Goal: Task Accomplishment & Management: Complete application form

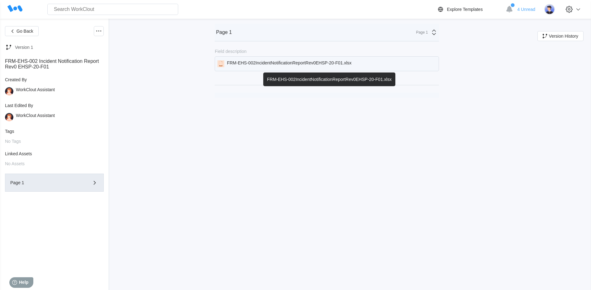
click at [324, 66] on div "FRM-EHS-002IncidentNotificationReportRev0EHSP-20-F01.xlsx" at bounding box center [289, 63] width 125 height 7
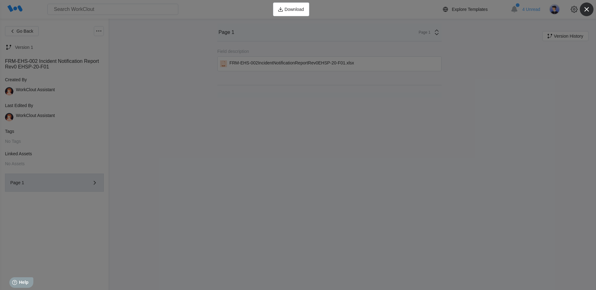
click at [588, 9] on icon "button" at bounding box center [586, 9] width 9 height 9
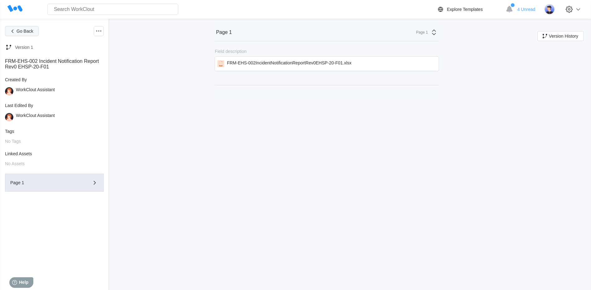
click at [23, 33] on span "Go Back" at bounding box center [25, 31] width 17 height 4
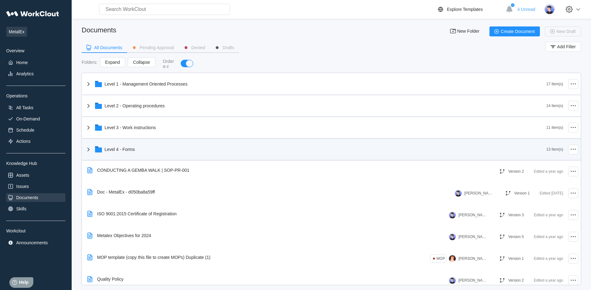
click at [88, 149] on icon at bounding box center [88, 149] width 7 height 7
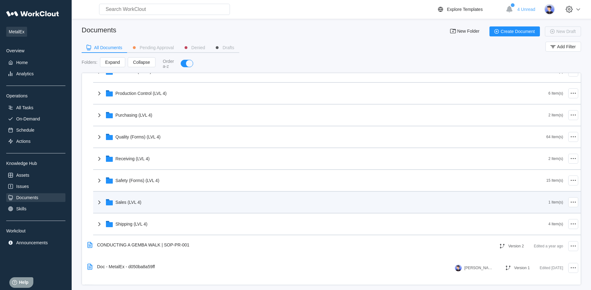
scroll to position [218, 0]
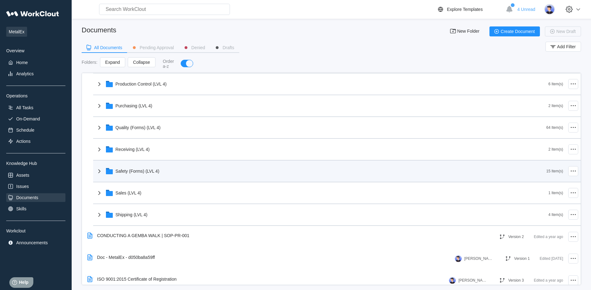
click at [100, 170] on icon at bounding box center [99, 171] width 7 height 7
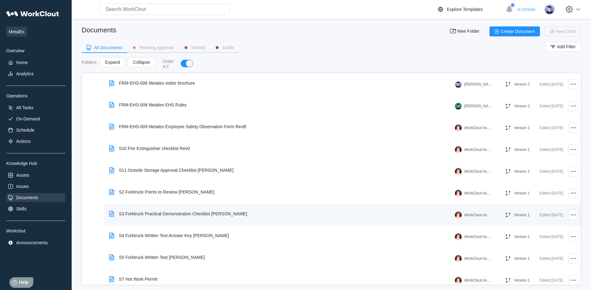
scroll to position [405, 0]
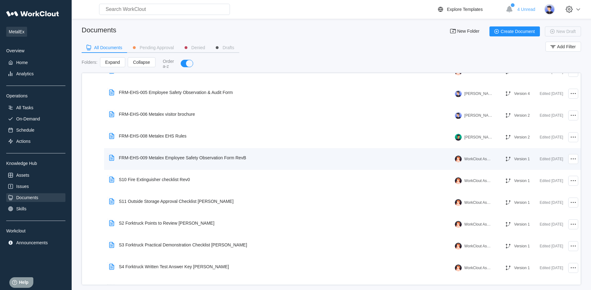
click at [220, 161] on div "FRM-EHS-009 Metalex Employee Safety Observation Form RevB" at bounding box center [179, 158] width 145 height 14
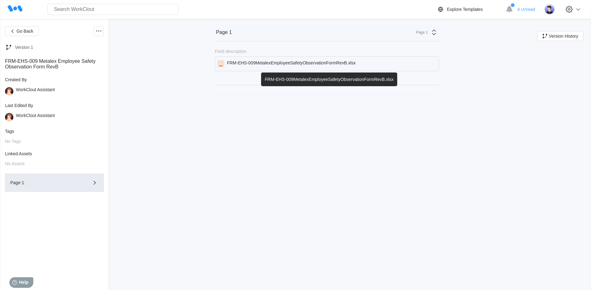
click at [309, 65] on div "FRM-EHS-009MetalexEmployeeSafetyObservationFormRevB.xlsx" at bounding box center [291, 63] width 129 height 7
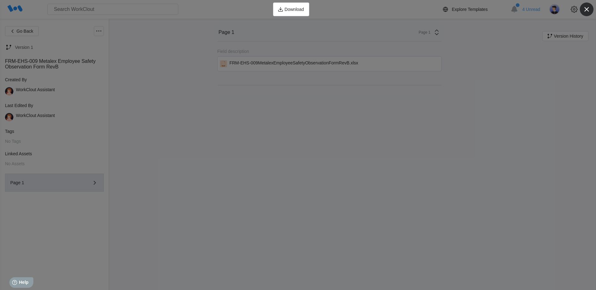
click at [588, 9] on icon "button" at bounding box center [586, 9] width 9 height 9
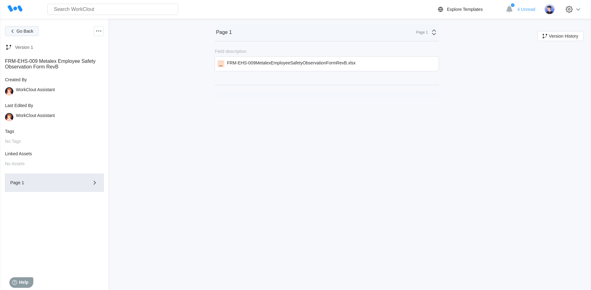
click at [19, 31] on span "Go Back" at bounding box center [25, 31] width 17 height 4
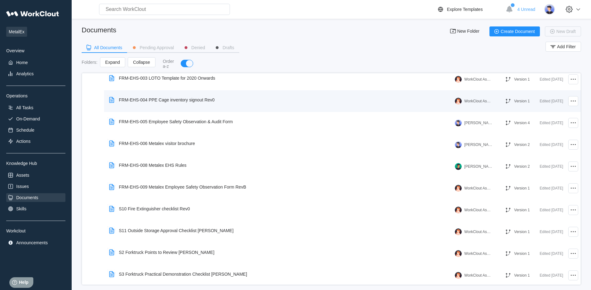
scroll to position [374, 0]
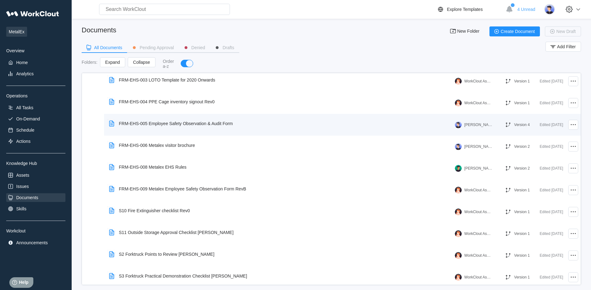
click at [189, 123] on div "FRM-EHS-005 Employee Safety Observation & Audit Form" at bounding box center [176, 123] width 114 height 5
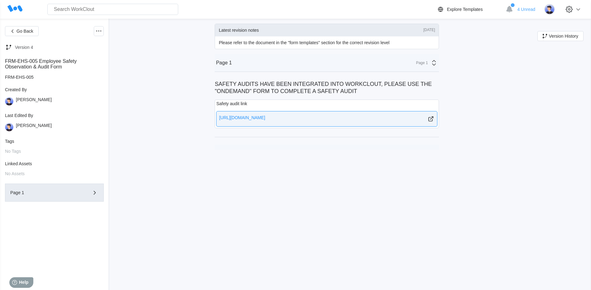
click at [265, 118] on div "[URL][DOMAIN_NAME]" at bounding box center [242, 118] width 46 height 7
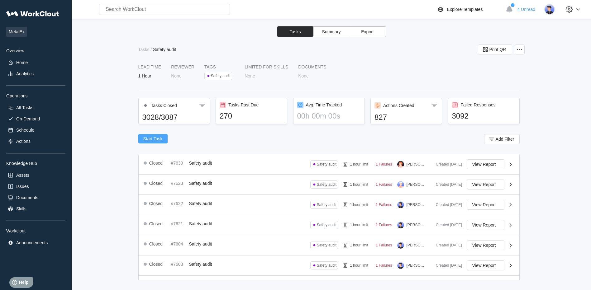
click at [152, 141] on span "Start Task" at bounding box center [152, 139] width 19 height 4
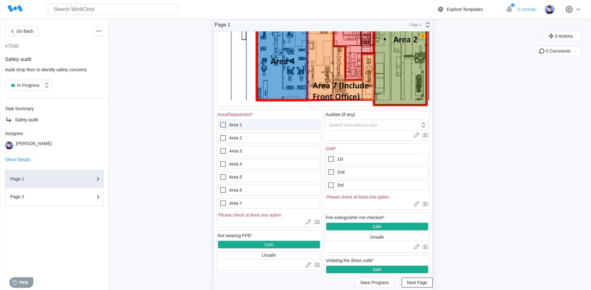
scroll to position [187, 0]
click at [224, 125] on icon at bounding box center [222, 124] width 7 height 7
click at [220, 121] on 1 "Area 1" at bounding box center [219, 121] width 0 height 0
checkbox 1 "true"
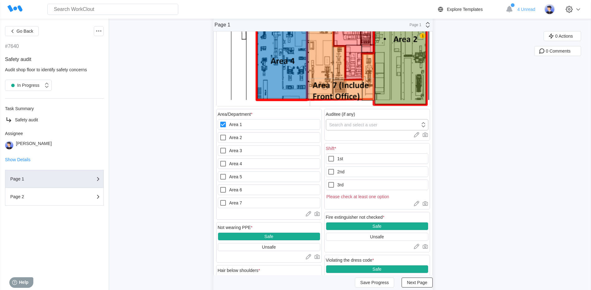
click at [347, 126] on div "Search and select a user" at bounding box center [353, 124] width 48 height 5
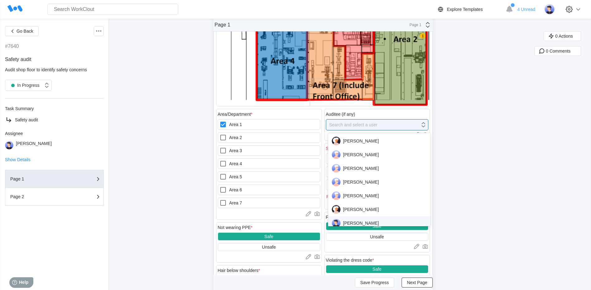
click at [350, 222] on div "David Goldberg" at bounding box center [379, 223] width 95 height 9
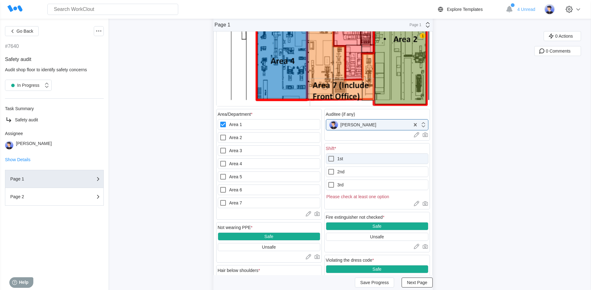
click at [333, 158] on icon at bounding box center [330, 158] width 7 height 7
click at [328, 155] on input "1st" at bounding box center [327, 155] width 0 height 0
checkbox input "true"
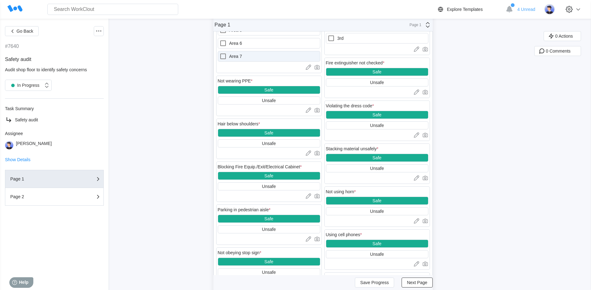
scroll to position [343, 0]
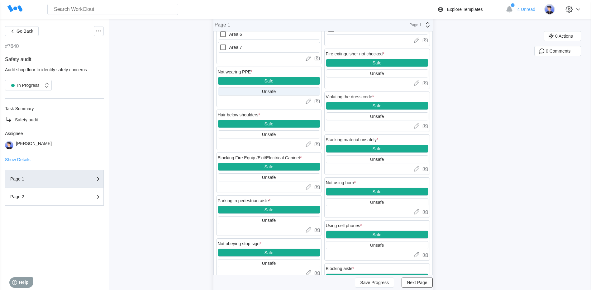
click at [268, 90] on div "Unsafe" at bounding box center [269, 91] width 14 height 5
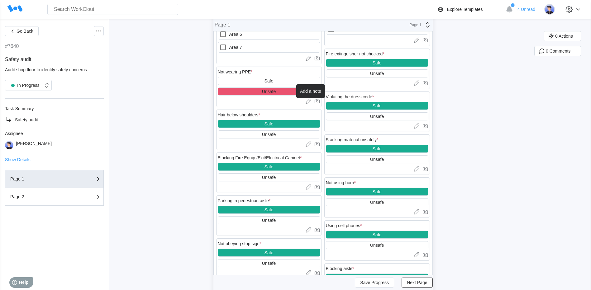
click at [310, 102] on icon at bounding box center [308, 101] width 6 height 6
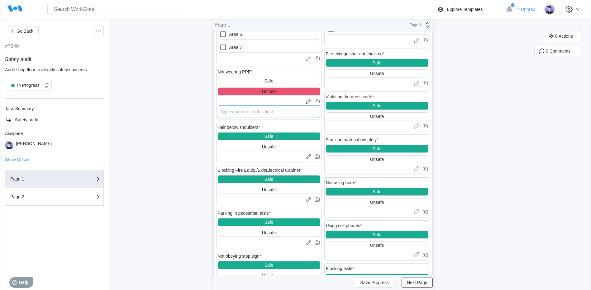
click at [250, 113] on textarea at bounding box center [269, 112] width 102 height 12
type textarea "O"
type textarea "x"
type textarea "Op"
type textarea "x"
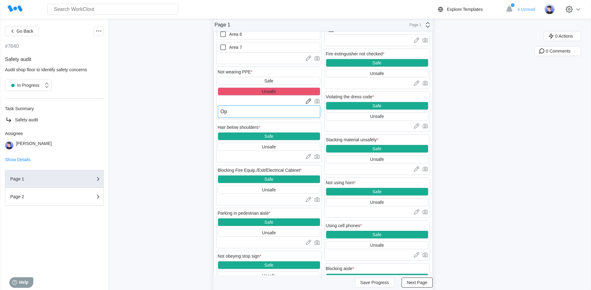
type textarea "Ope"
type textarea "x"
type textarea "Oper"
type textarea "x"
type textarea "Opera"
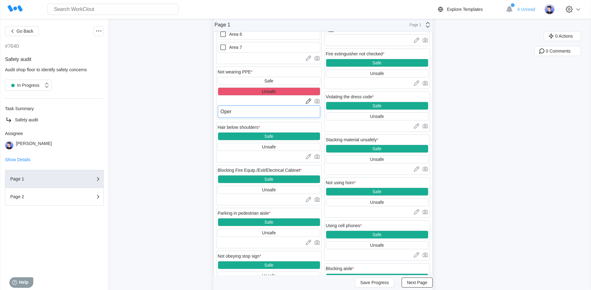
type textarea "x"
type textarea "Operat"
type textarea "x"
type textarea "Operato"
type textarea "x"
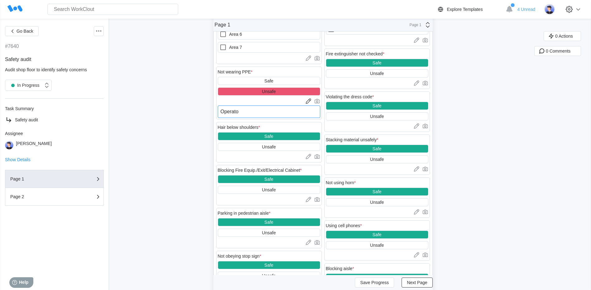
type textarea "Operator"
type textarea "x"
type textarea "Operator"
type textarea "x"
type textarea "Operator w"
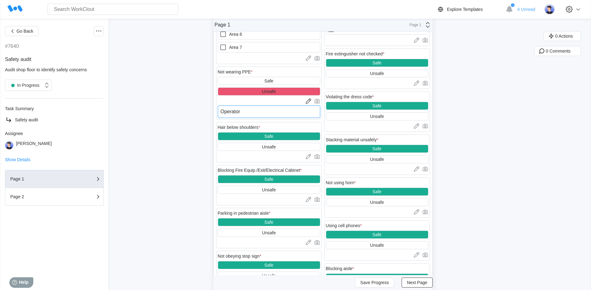
type textarea "x"
type textarea "Operator we"
type textarea "x"
type textarea "Operator wea"
type textarea "x"
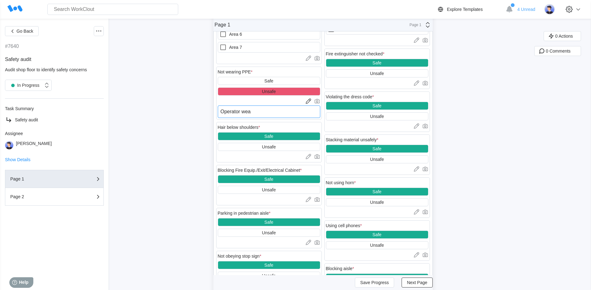
type textarea "Operator wear"
type textarea "x"
type textarea "Operator weari"
type textarea "x"
type textarea "Operator wearin"
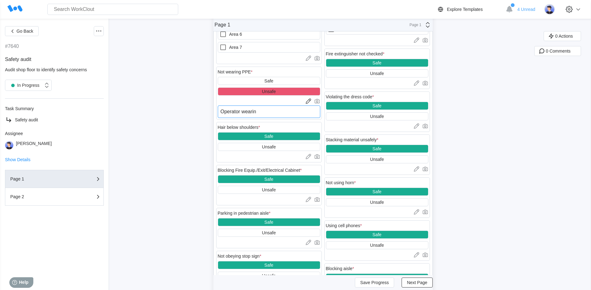
type textarea "x"
type textarea "Operator wearing"
type textarea "x"
type textarea "Operator wearing"
type textarea "x"
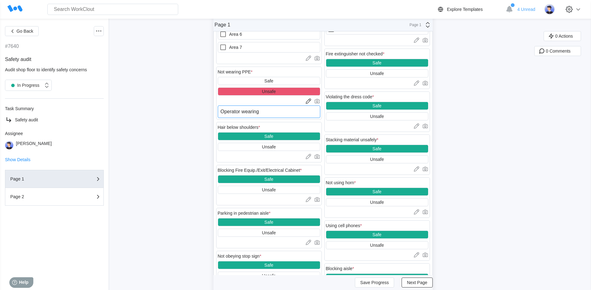
type textarea "Operator wearing"
type textarea "x"
type textarea "Operator wearin"
type textarea "x"
type textarea "Operator weari"
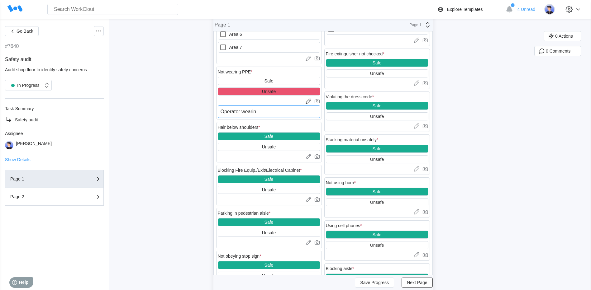
type textarea "x"
type textarea "Operator wear"
type textarea "x"
type textarea "Operator wea"
type textarea "x"
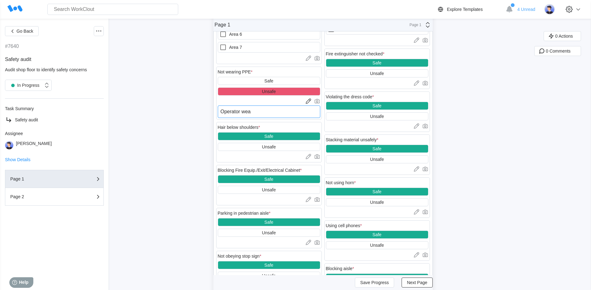
type textarea "Operator we"
type textarea "x"
type textarea "Operator w"
type textarea "x"
type textarea "Operator"
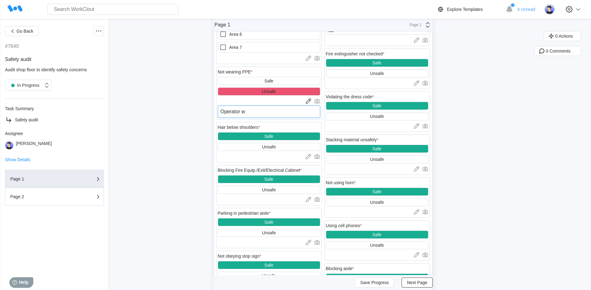
type textarea "x"
type textarea "Operator n"
type textarea "x"
type textarea "Operator no"
type textarea "x"
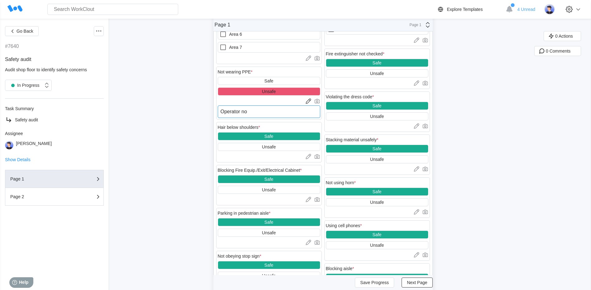
type textarea "Operator not"
type textarea "x"
type textarea "Operator not"
type textarea "x"
type textarea "Operator not w"
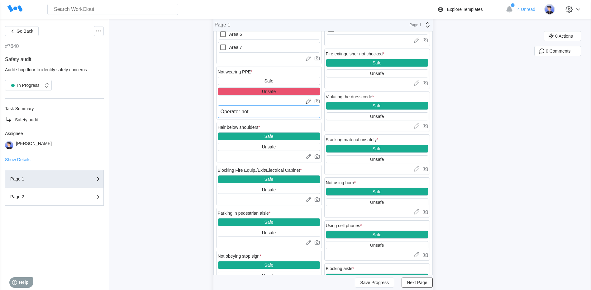
type textarea "x"
type textarea "Operator not we"
type textarea "x"
type textarea "Operator not wea"
type textarea "x"
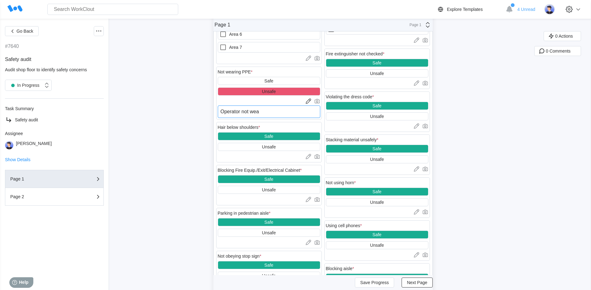
type textarea "Operator not wear"
type textarea "x"
type textarea "Operator not weari"
type textarea "x"
type textarea "Operator not wearin"
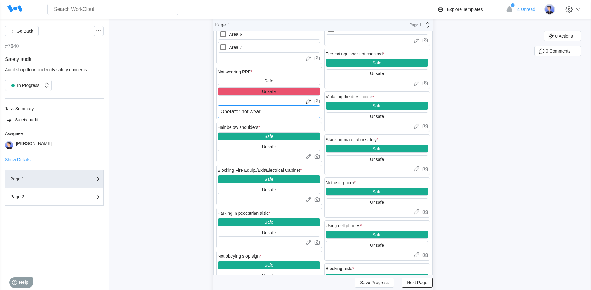
type textarea "x"
type textarea "Operator not wearing"
type textarea "x"
type textarea "Operator not wearing"
type textarea "x"
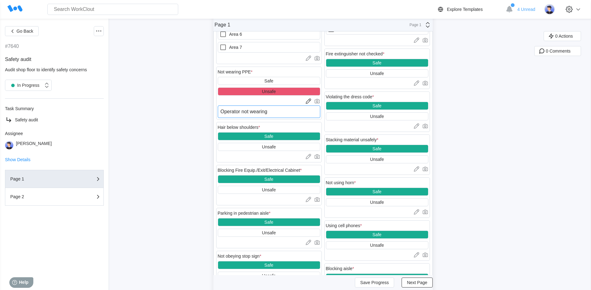
type textarea "Operator not wearing d"
type textarea "x"
type textarea "Operator not wearing do"
type textarea "x"
type textarea "Operator not wearing dou"
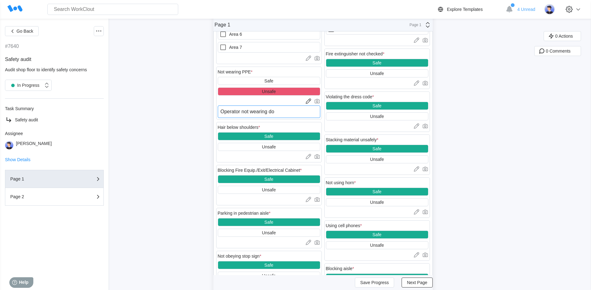
type textarea "x"
type textarea "Operator not wearing doub"
type textarea "x"
type textarea "Operator not wearing doubl"
type textarea "x"
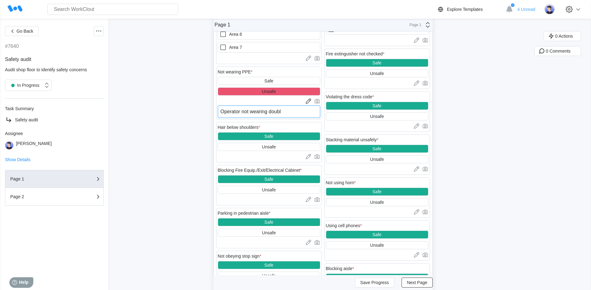
type textarea "Operator not wearing double"
type textarea "x"
type textarea "Operator not wearing double"
type textarea "x"
type textarea "Operator not wearing double h"
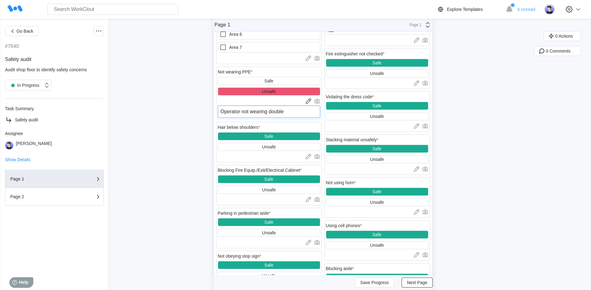
type textarea "x"
type textarea "Operator not wearing double he"
type textarea "x"
type textarea "Operator not wearing double hea"
type textarea "x"
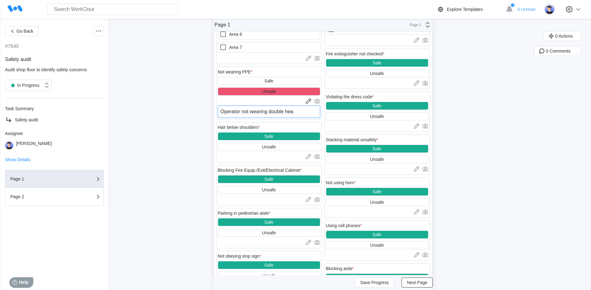
type textarea "Operator not wearing double hear"
type textarea "x"
type textarea "Operator not wearing double heari"
type textarea "x"
type textarea "Operator not wearing double hearin"
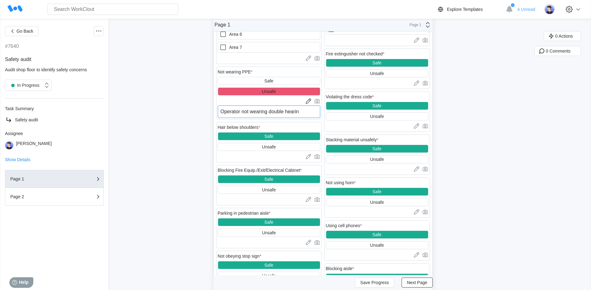
type textarea "x"
type textarea "Operator not wearing double hearing"
type textarea "x"
type textarea "Operator not wearing double hearing"
type textarea "x"
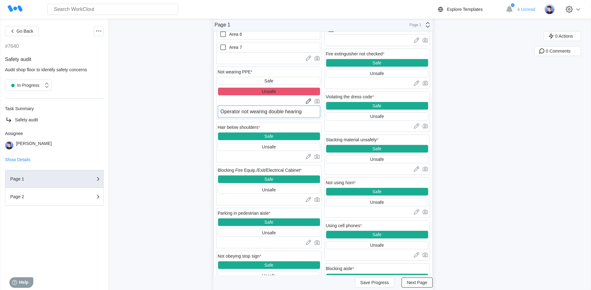
type textarea "Operator not wearing double hearing p"
type textarea "x"
type textarea "Operator not wearing double hearing pr"
type textarea "x"
type textarea "Operator not wearing double hearing pro"
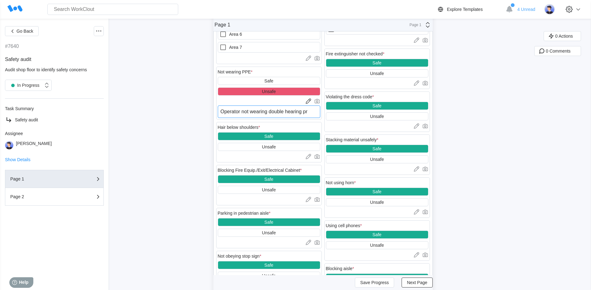
type textarea "x"
type textarea "Operator not wearing double hearing prot"
type textarea "x"
type textarea "Operator not wearing double hearing prote"
type textarea "x"
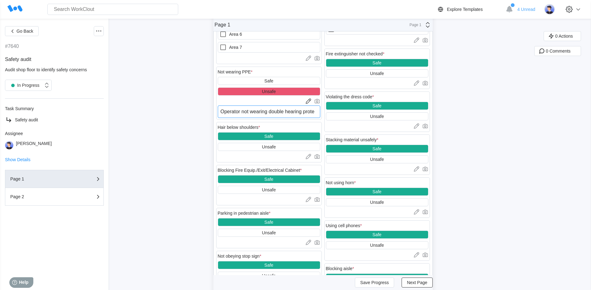
type textarea "Operator not wearing double hearing protec"
type textarea "x"
type textarea "Operator not wearing double hearing protect"
type textarea "x"
type textarea "Operator not wearing double hearing protecti"
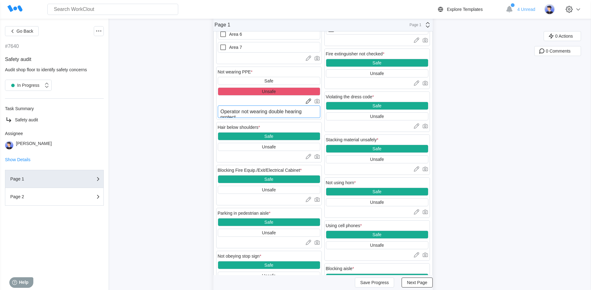
type textarea "x"
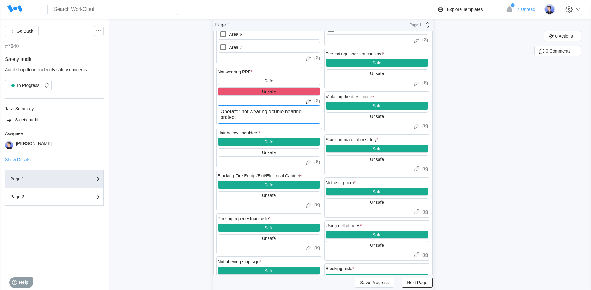
type textarea "Operator not wearing double hearing protectio"
type textarea "x"
type textarea "Operator not wearing double hearing protection"
type textarea "x"
type textarea "Operator not wearing double hearing protection"
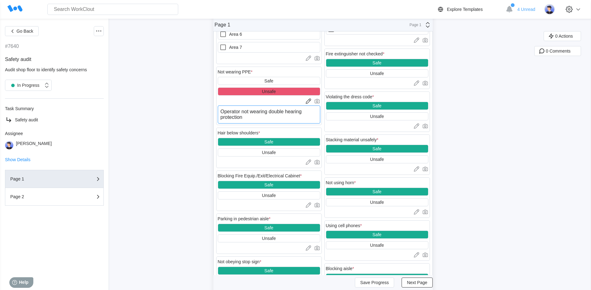
type textarea "x"
type textarea "Operator not wearing double hearing protection b"
type textarea "x"
type textarea "Operator not wearing double hearing protection by"
type textarea "x"
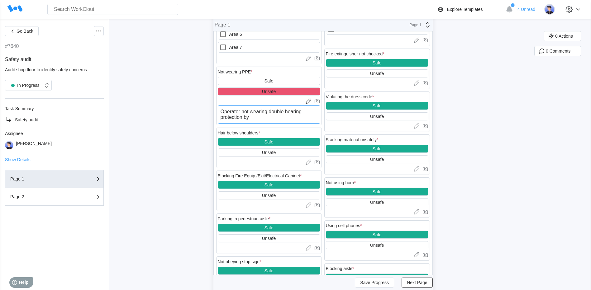
type textarea "Operator not wearing double hearing protection by"
type textarea "x"
type textarea "Operator not wearing double hearing protection by 1"
type textarea "x"
type textarea "Operator not wearing double hearing protection by 15"
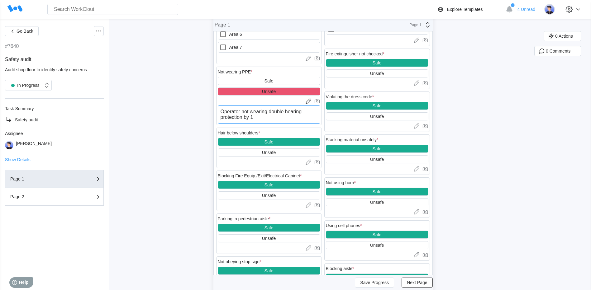
type textarea "x"
type textarea "Operator not wearing double hearing protection by 159"
type textarea "x"
type textarea "Operator not wearing double hearing protection by 159"
type textarea "x"
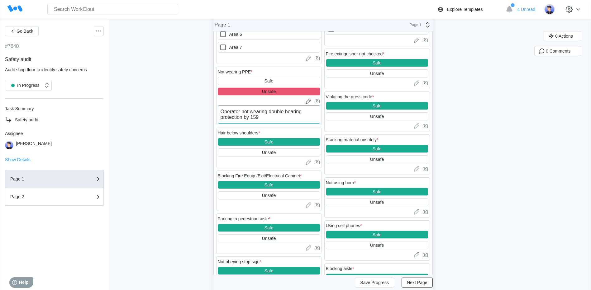
type textarea "Operator not wearing double hearing protection by 159 &"
type textarea "x"
type textarea "Operator not wearing double hearing protection by 159 &"
type textarea "x"
type textarea "Operator not wearing double hearing protection by 159 & 1"
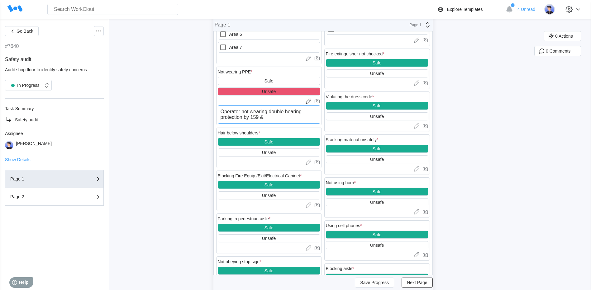
type textarea "x"
type textarea "Operator not wearing double hearing protection by 159 & 15"
type textarea "x"
type textarea "Operator not wearing double hearing protection by 159 & 152"
type textarea "x"
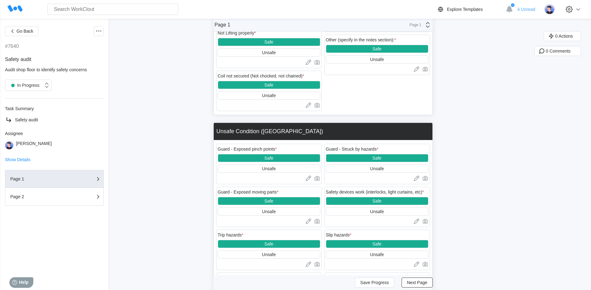
scroll to position [872, 0]
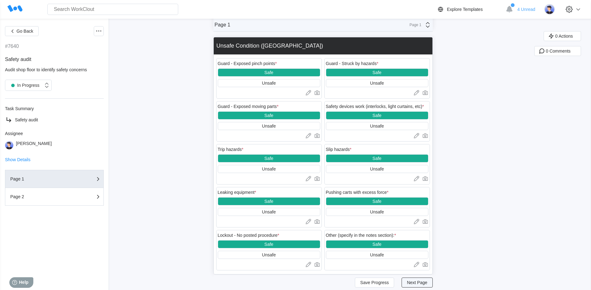
type textarea "Operator not wearing double hearing protection by 159 & 152"
click at [421, 281] on span "Next Page" at bounding box center [417, 283] width 20 height 4
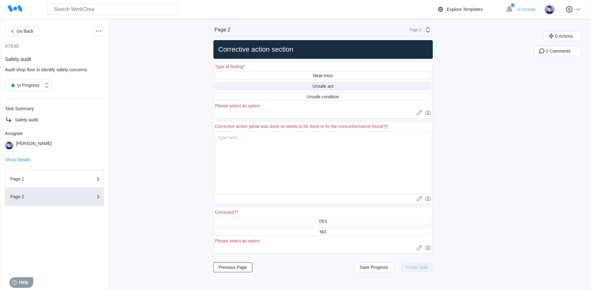
click at [314, 87] on div "Unsafe act" at bounding box center [323, 86] width 216 height 8
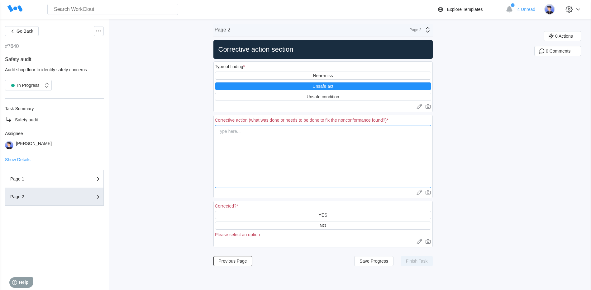
click at [269, 137] on textarea at bounding box center [323, 156] width 216 height 63
type textarea "I"
type textarea "x"
type textarea "In"
type textarea "x"
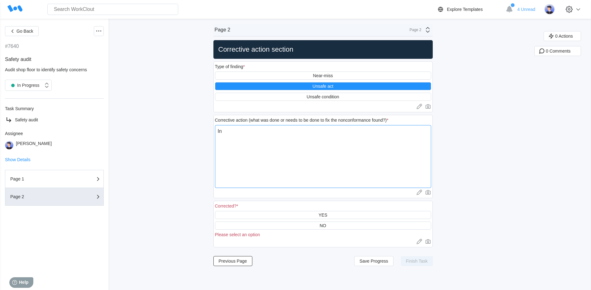
type textarea "Inf"
type textarea "x"
type textarea "Info"
type textarea "x"
type textarea "Infor"
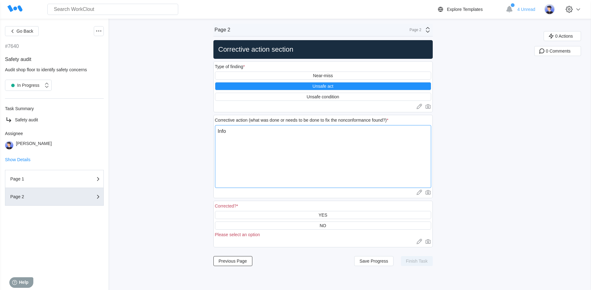
type textarea "x"
type textarea "Inform"
type textarea "x"
type textarea "Informe"
type textarea "x"
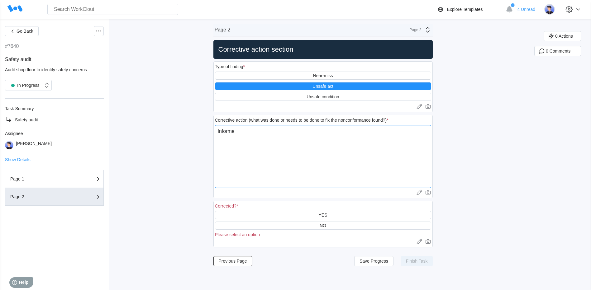
type textarea "Informed"
type textarea "x"
type textarea "Informed"
type textarea "x"
type textarea "Informed o"
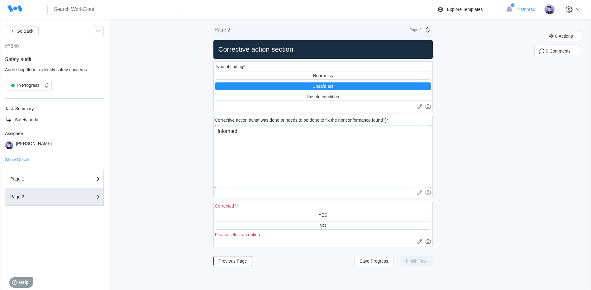
type textarea "x"
type textarea "Informed op"
type textarea "x"
type textarea "Informed ope"
type textarea "x"
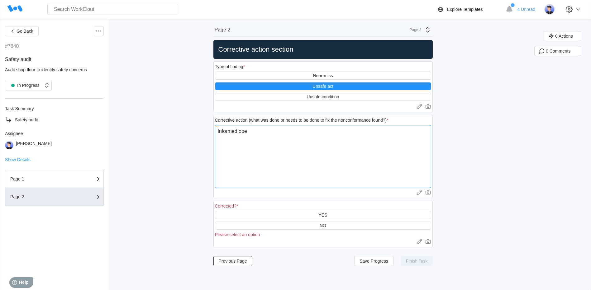
type textarea "Informed oper"
type textarea "x"
type textarea "Informed opera"
type textarea "x"
type textarea "Informed operat"
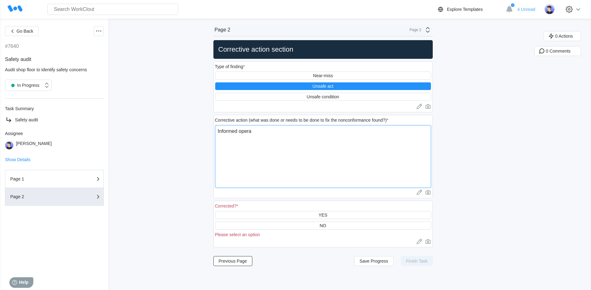
type textarea "x"
type textarea "Informed operati"
type textarea "x"
type textarea "Informed operatio"
type textarea "x"
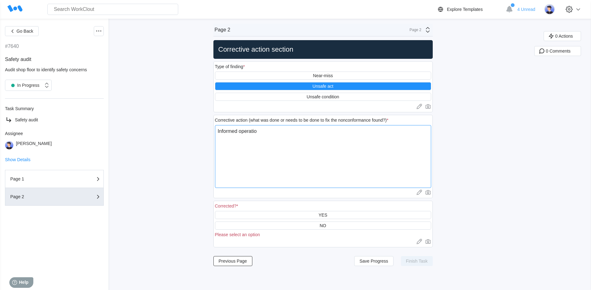
type textarea "Informed operatior"
type textarea "x"
type textarea "Informed operatio"
type textarea "x"
type textarea "Informed operati"
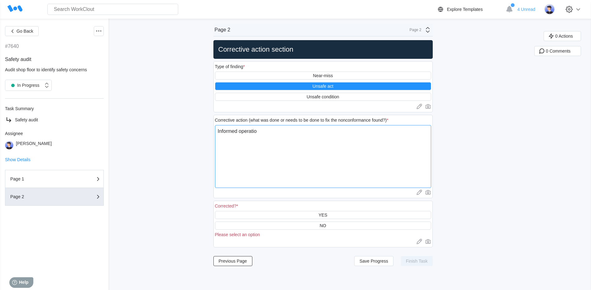
type textarea "x"
type textarea "Informed operat"
type textarea "x"
type textarea "Informed operato"
type textarea "x"
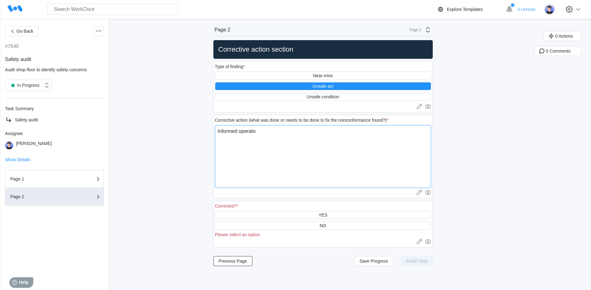
type textarea "Informed operator"
type textarea "x"
type textarea "Informed operator"
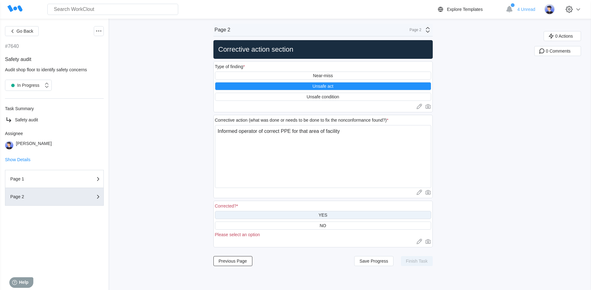
click at [302, 212] on div "YES" at bounding box center [323, 215] width 216 height 8
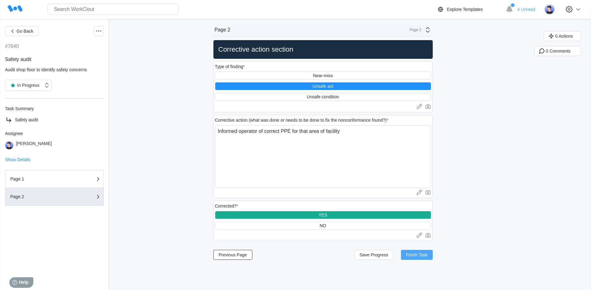
click at [426, 255] on span "Finish Task" at bounding box center [417, 255] width 22 height 4
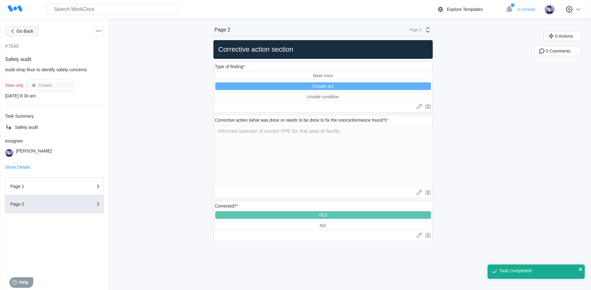
click at [25, 34] on button "Go Back" at bounding box center [22, 31] width 34 height 10
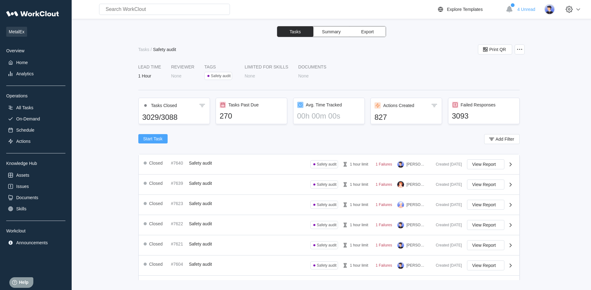
click at [156, 139] on span "Start Task" at bounding box center [152, 139] width 19 height 4
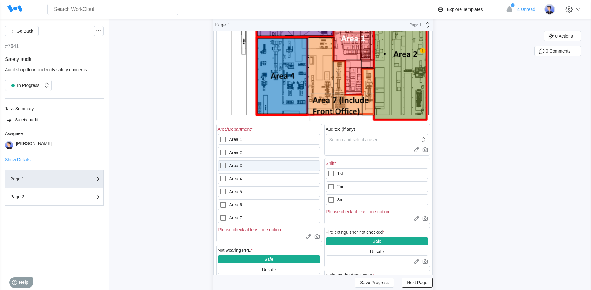
scroll to position [187, 0]
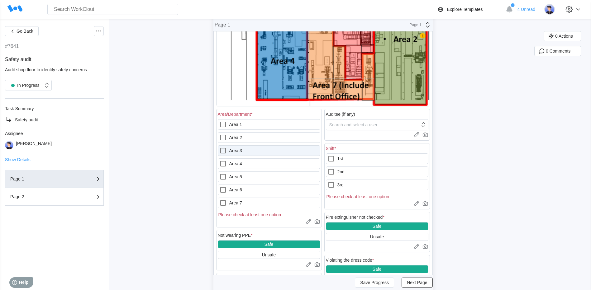
click at [226, 150] on icon at bounding box center [222, 150] width 7 height 7
click at [220, 147] on 3 "Area 3" at bounding box center [219, 147] width 0 height 0
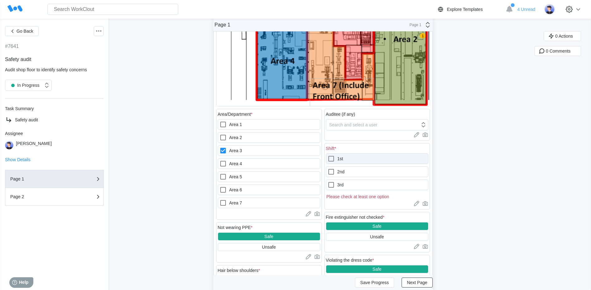
click at [333, 160] on icon at bounding box center [330, 158] width 7 height 7
click at [328, 155] on input "1st" at bounding box center [327, 155] width 0 height 0
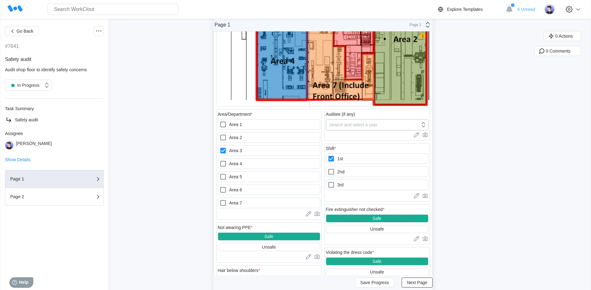
click at [351, 127] on div "Search and select a user" at bounding box center [353, 124] width 48 height 5
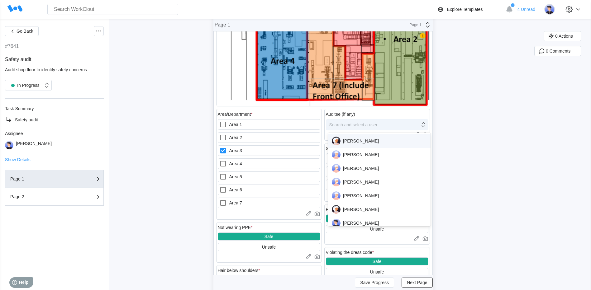
click at [351, 127] on div "Search and select a user" at bounding box center [353, 124] width 48 height 5
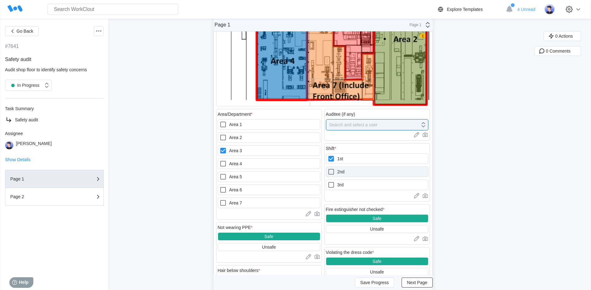
drag, startPoint x: 331, startPoint y: 171, endPoint x: 333, endPoint y: 168, distance: 3.9
click at [332, 169] on icon at bounding box center [330, 171] width 7 height 7
click at [328, 169] on input "2nd" at bounding box center [327, 168] width 0 height 0
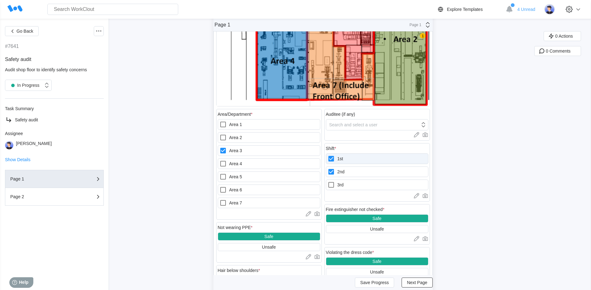
click at [332, 157] on icon at bounding box center [331, 159] width 6 height 6
click at [328, 155] on input "1st" at bounding box center [327, 155] width 0 height 0
click at [363, 125] on div "Search and select a user" at bounding box center [353, 124] width 48 height 5
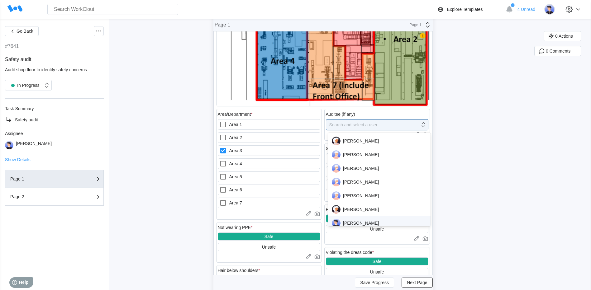
click at [350, 223] on div "David Goldberg" at bounding box center [379, 223] width 95 height 9
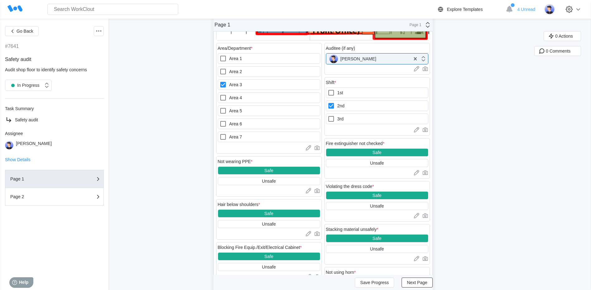
scroll to position [343, 0]
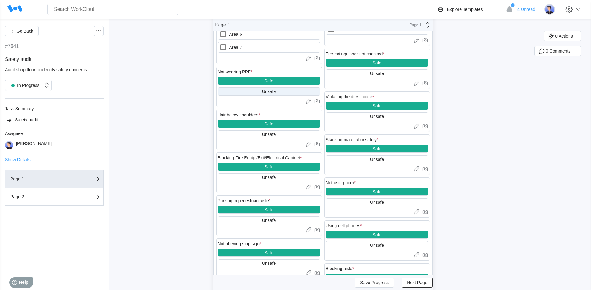
click at [256, 94] on div "Unsafe" at bounding box center [269, 92] width 102 height 8
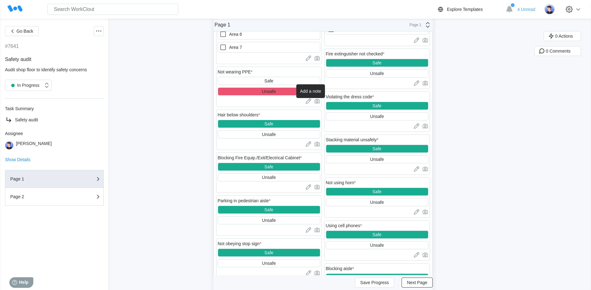
click at [311, 101] on icon at bounding box center [308, 101] width 5 height 5
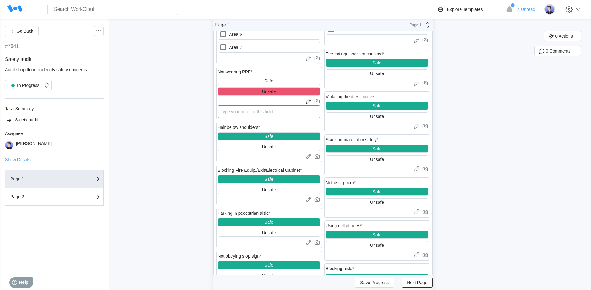
click at [268, 112] on textarea at bounding box center [269, 112] width 102 height 12
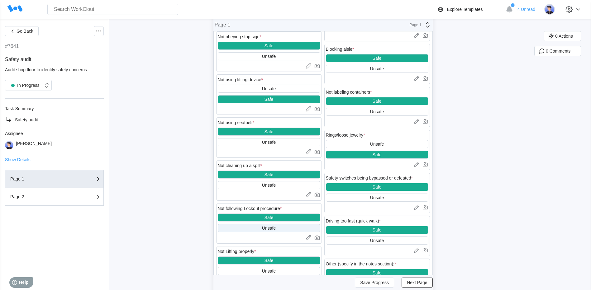
scroll to position [654, 0]
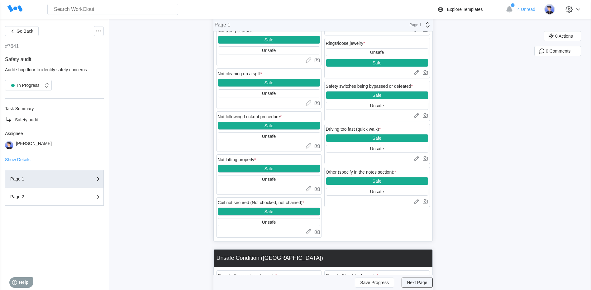
click at [409, 281] on span "Next Page" at bounding box center [417, 283] width 20 height 4
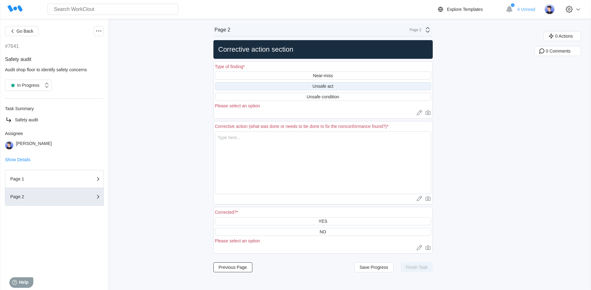
click at [314, 86] on div "Unsafe act" at bounding box center [323, 86] width 216 height 8
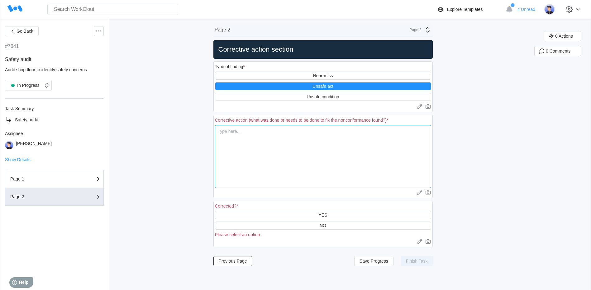
click at [288, 155] on textarea at bounding box center [323, 156] width 216 height 63
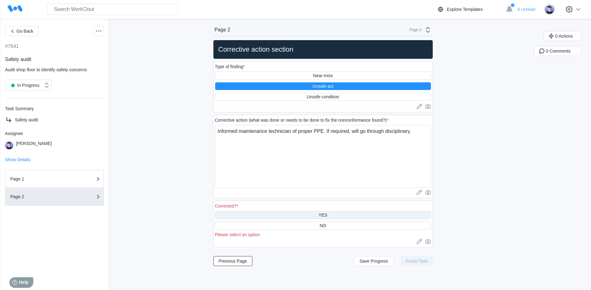
click at [327, 215] on div "YES" at bounding box center [322, 215] width 9 height 5
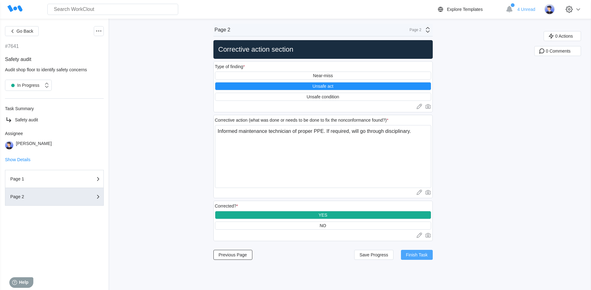
click at [420, 256] on span "Finish Task" at bounding box center [417, 255] width 22 height 4
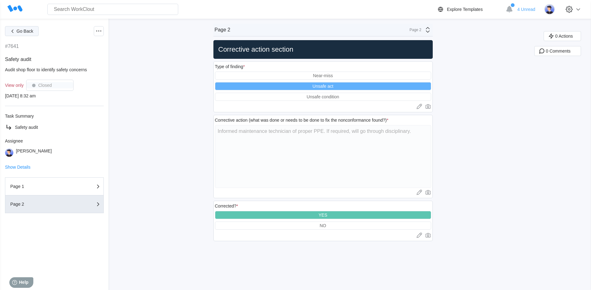
click at [21, 31] on span "Go Back" at bounding box center [25, 31] width 17 height 4
